Goal: Find specific page/section: Find specific page/section

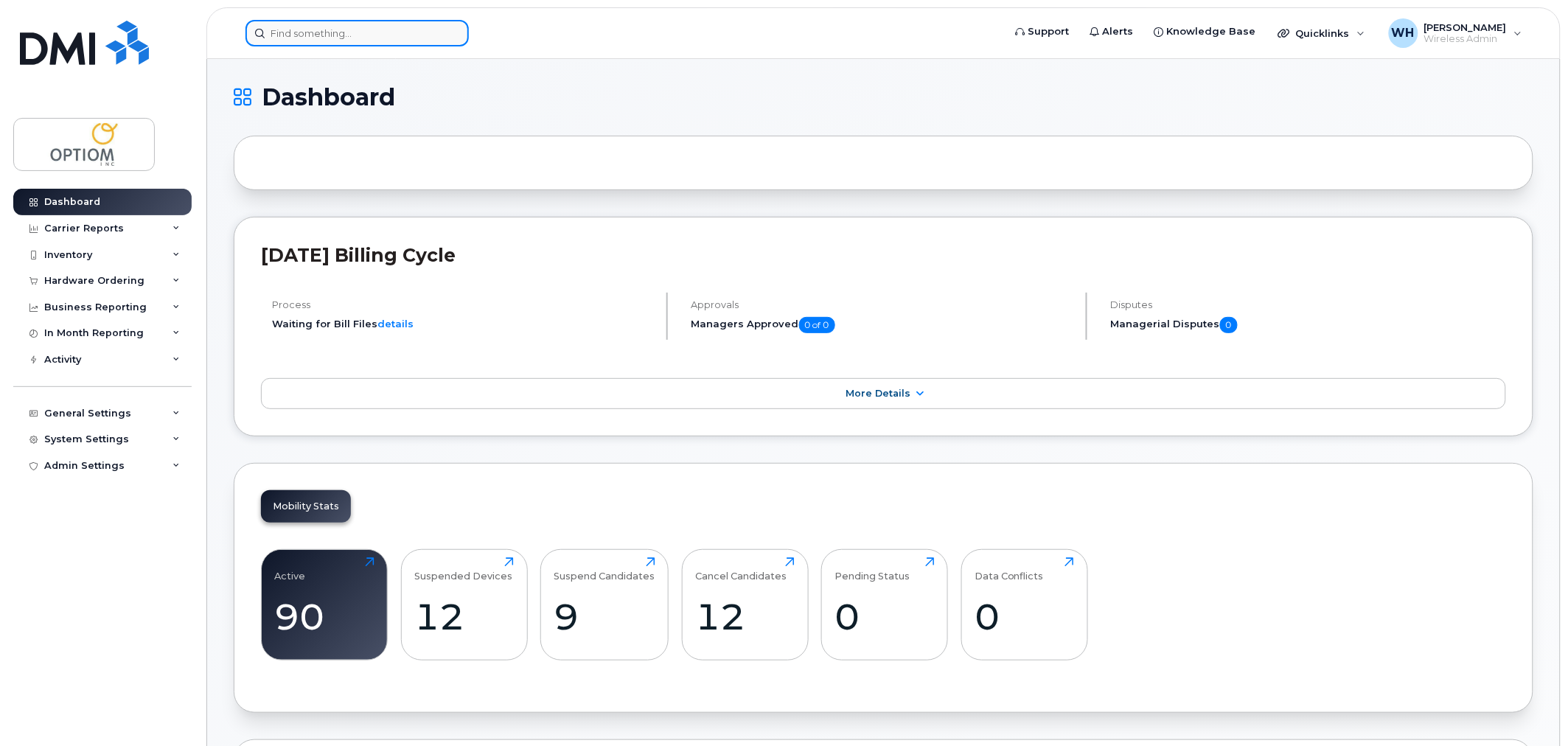
click at [283, 29] on input at bounding box center [357, 33] width 223 height 27
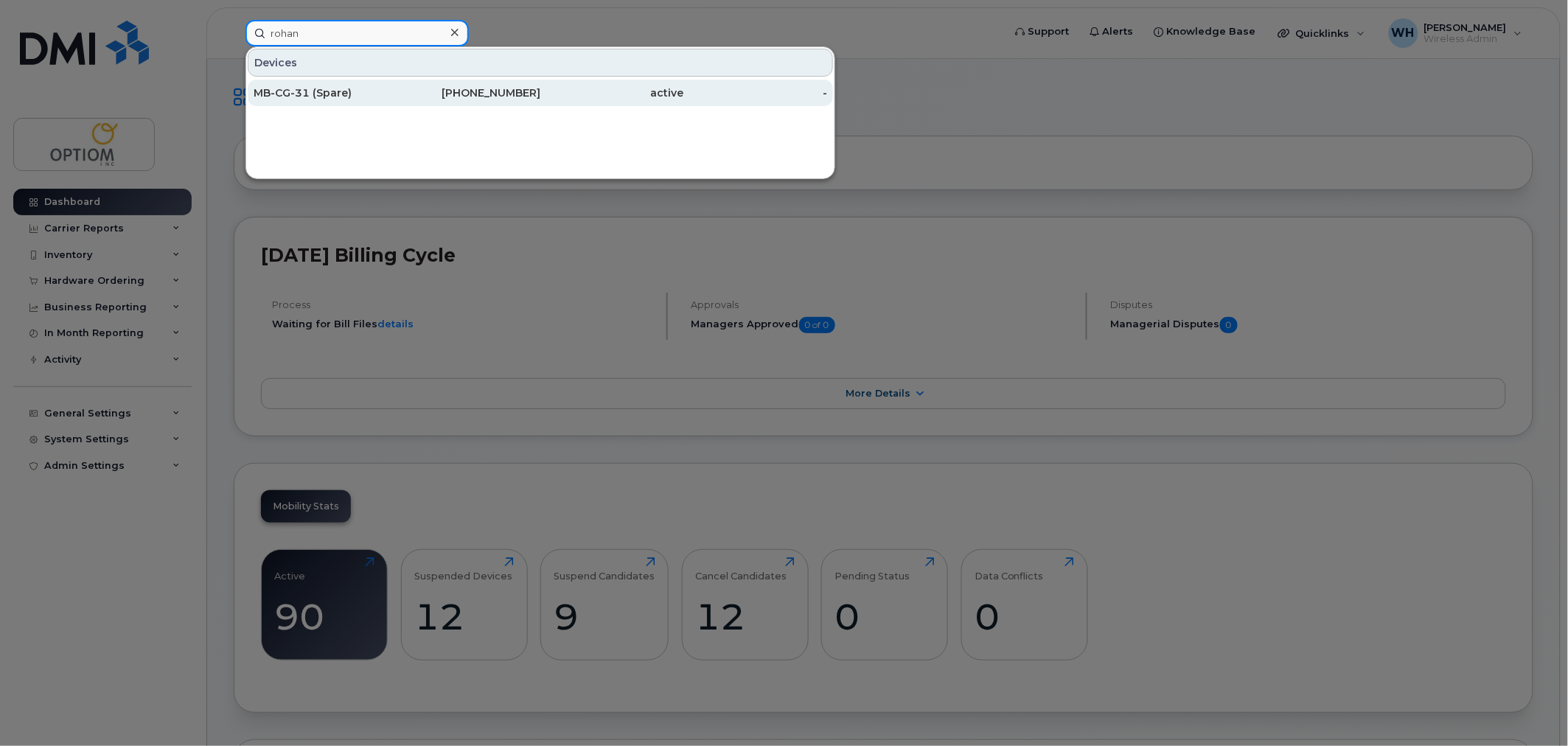
type input "rohan"
click at [366, 98] on div "MB-CG-31 (Spare)" at bounding box center [325, 93] width 144 height 15
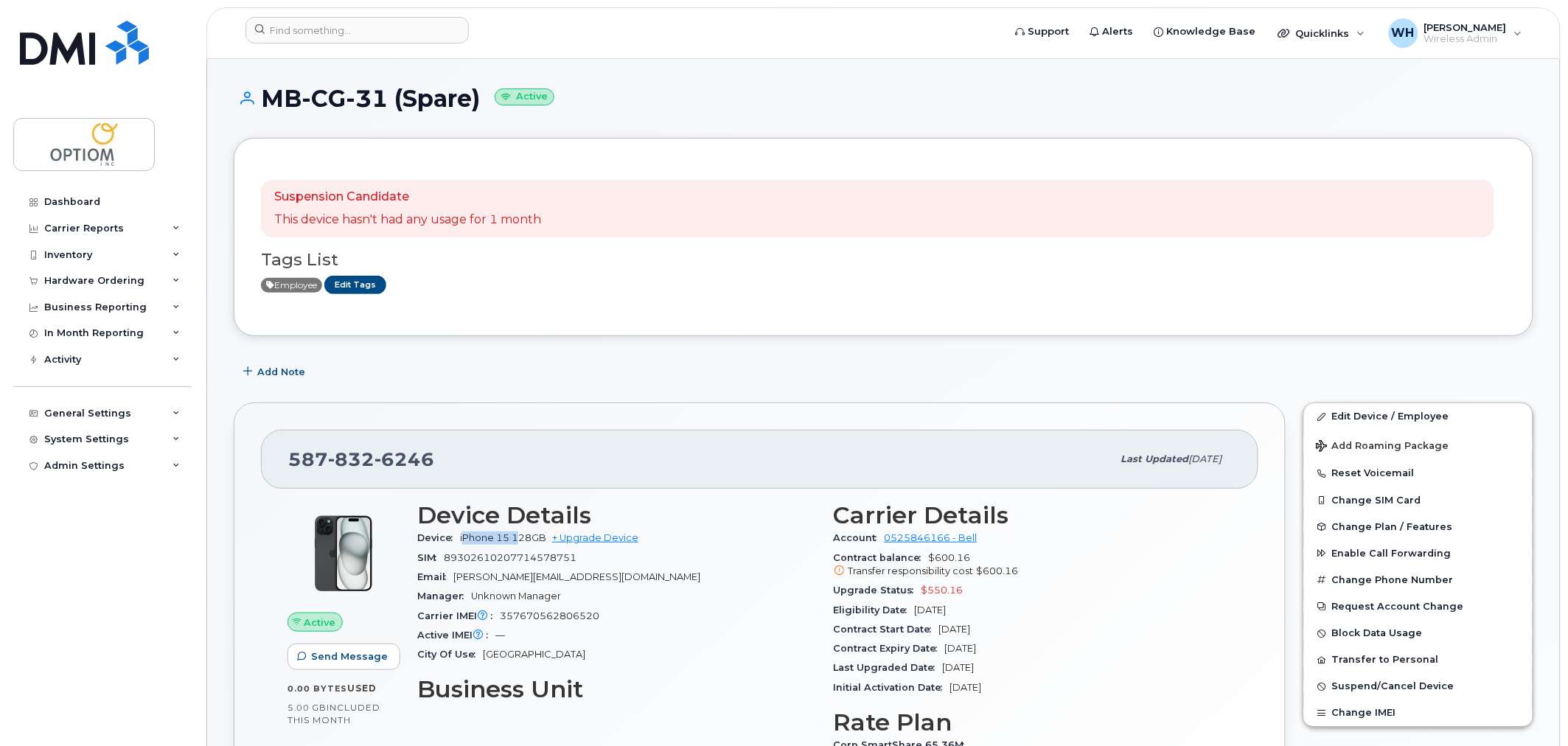
drag, startPoint x: 465, startPoint y: 537, endPoint x: 519, endPoint y: 534, distance: 54.1
click at [519, 534] on span "iPhone 15 128GB" at bounding box center [503, 538] width 86 height 11
click at [593, 374] on div "Add Note" at bounding box center [883, 371] width 1299 height 27
